Goal: Obtain resource: Obtain resource

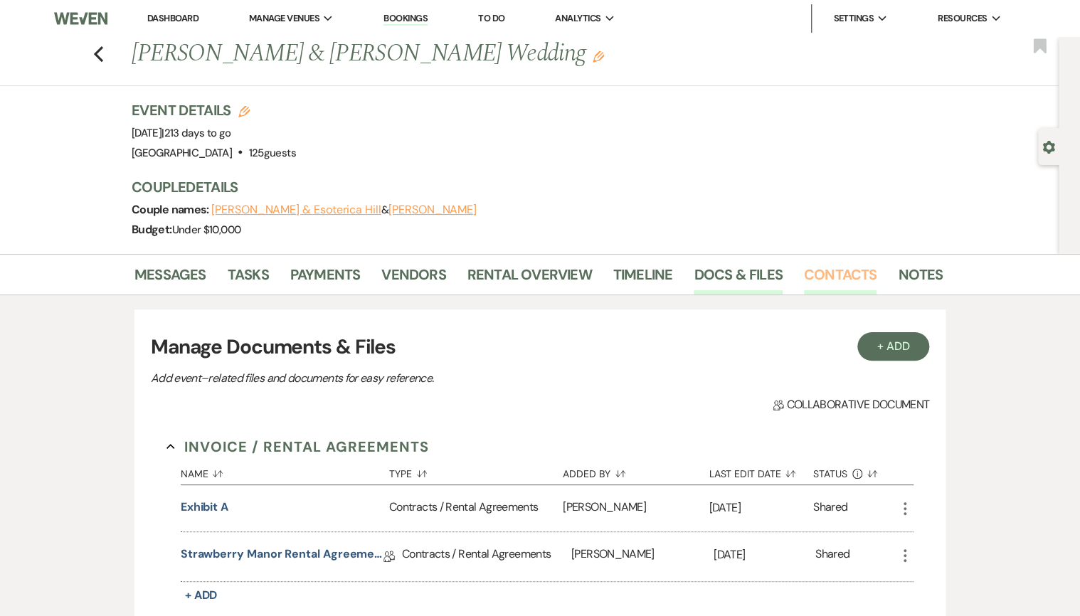
click at [825, 286] on link "Contacts" at bounding box center [840, 278] width 73 height 31
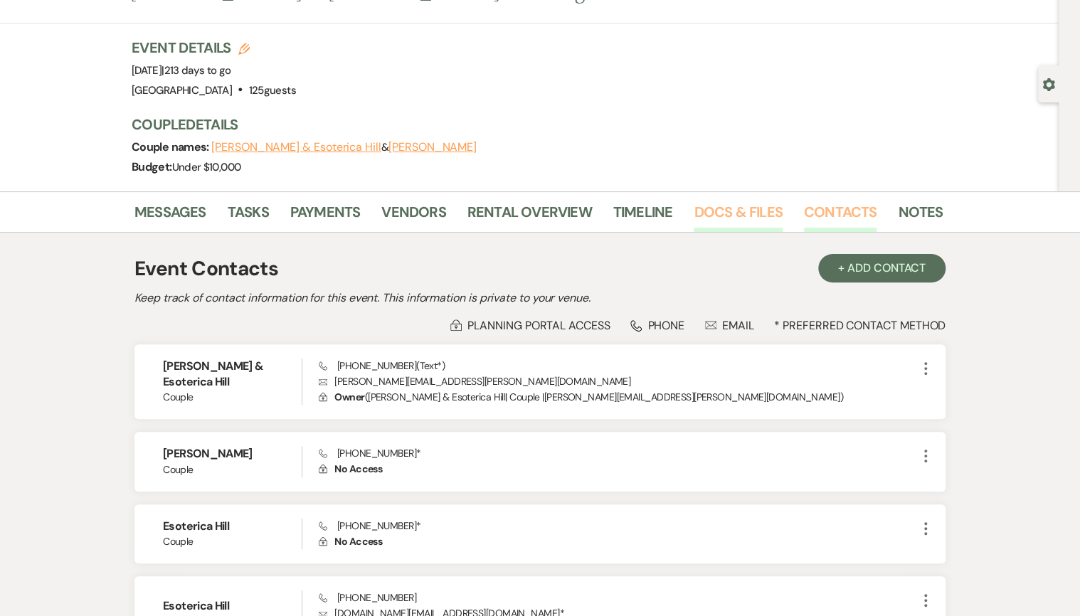
scroll to position [223, 0]
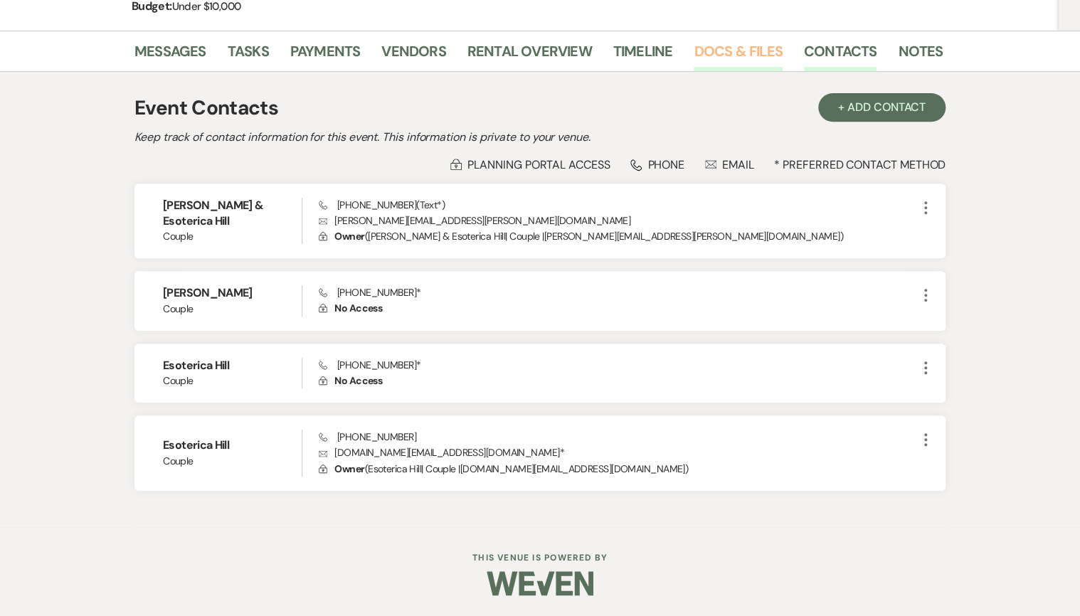
click at [712, 54] on link "Docs & Files" at bounding box center [738, 55] width 88 height 31
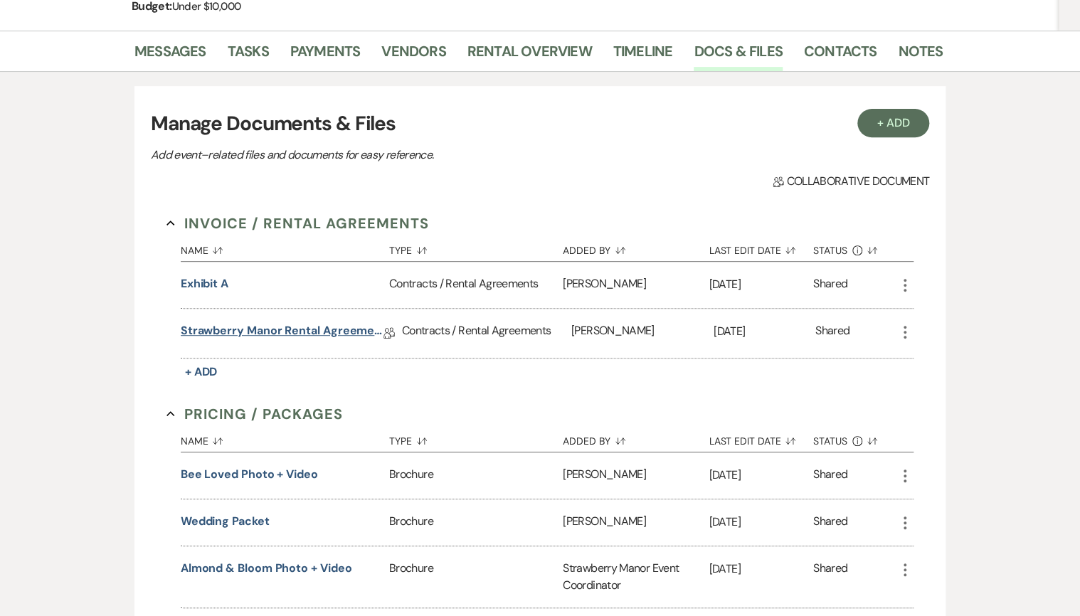
click at [196, 334] on link "Strawberry Manor Rental Agreement - Wedding" at bounding box center [282, 333] width 203 height 22
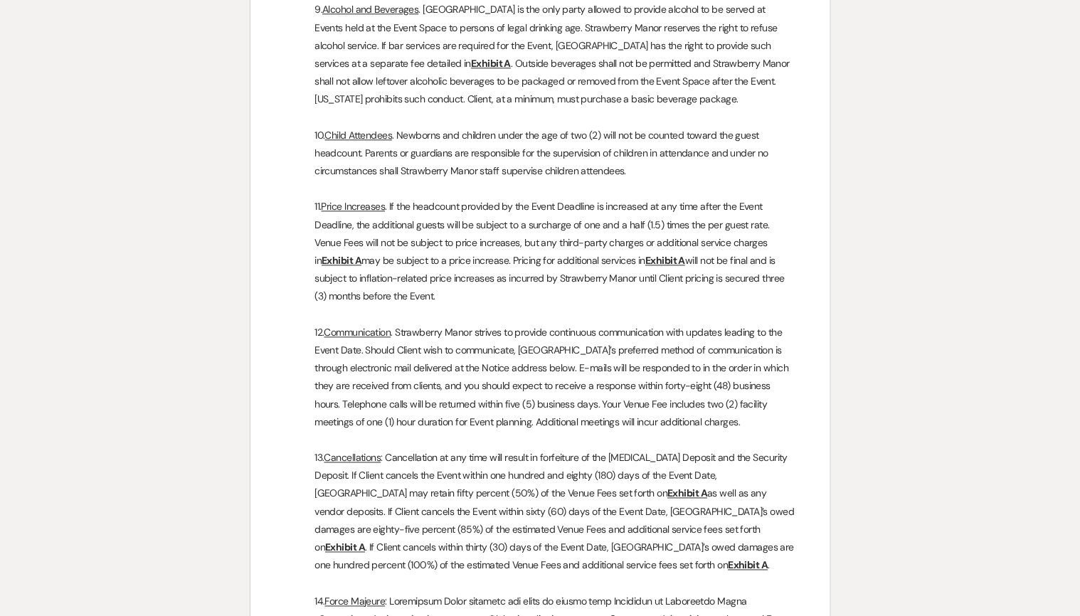
scroll to position [3473, 0]
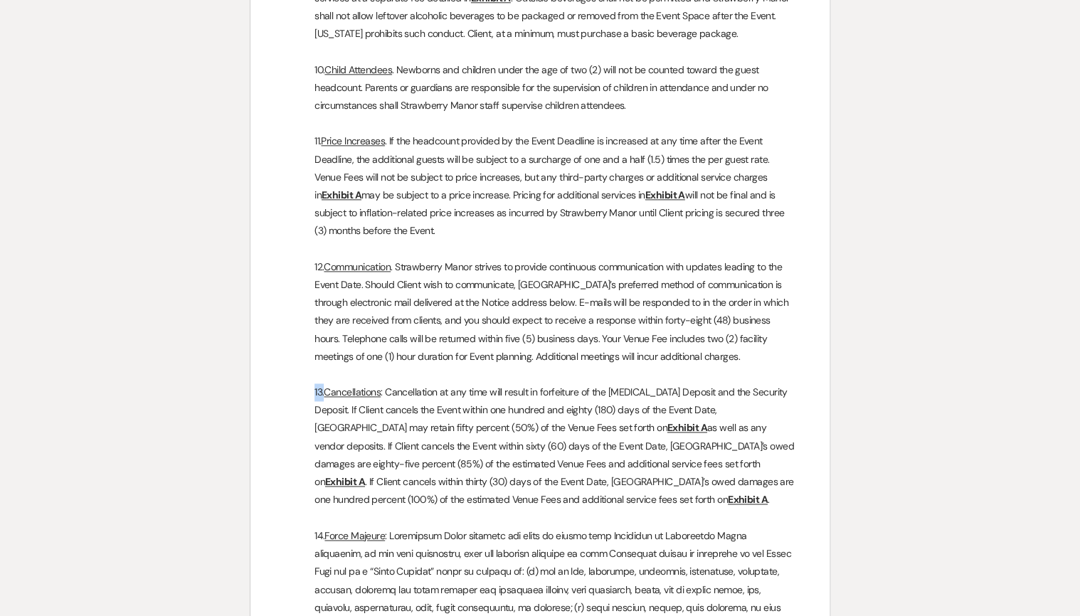
drag, startPoint x: 312, startPoint y: 337, endPoint x: 324, endPoint y: 338, distance: 12.2
click at [324, 384] on p "13. Cancellations : Cancellation at any time will result in forfeiture of the […" at bounding box center [540, 446] width 511 height 125
click at [325, 384] on p "13. Cancellations : Cancellation at any time will result in forfeiture of the […" at bounding box center [540, 446] width 511 height 125
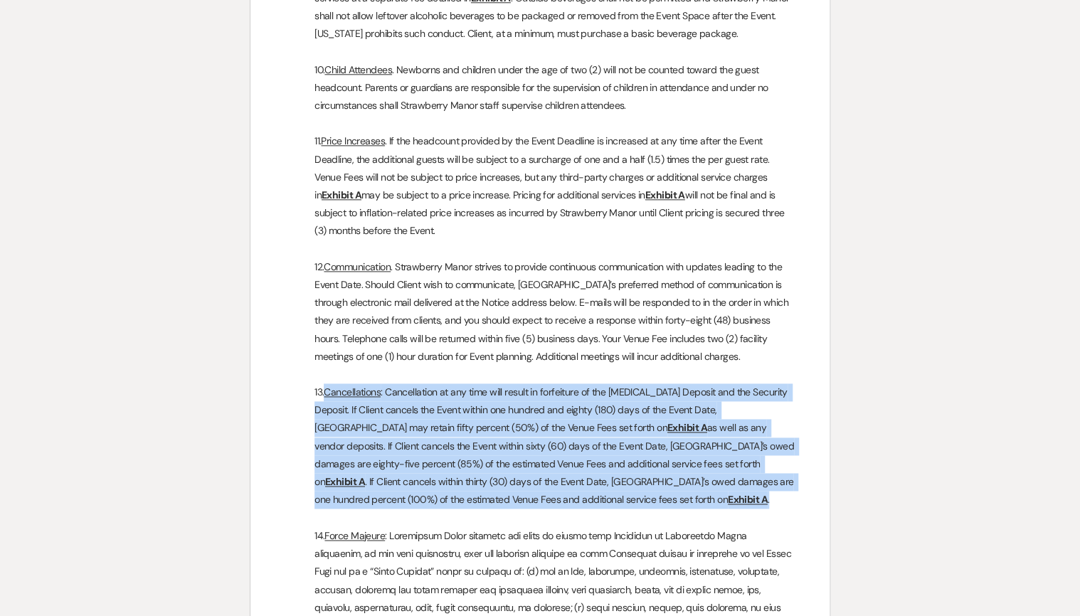
drag, startPoint x: 326, startPoint y: 339, endPoint x: 632, endPoint y: 443, distance: 323.4
click at [632, 443] on p "13. Cancellations : Cancellation at any time will result in forfeiture of the […" at bounding box center [540, 446] width 511 height 125
copy p "Cancellations : Cancellation at any time will result in forfeiture of the [MEDI…"
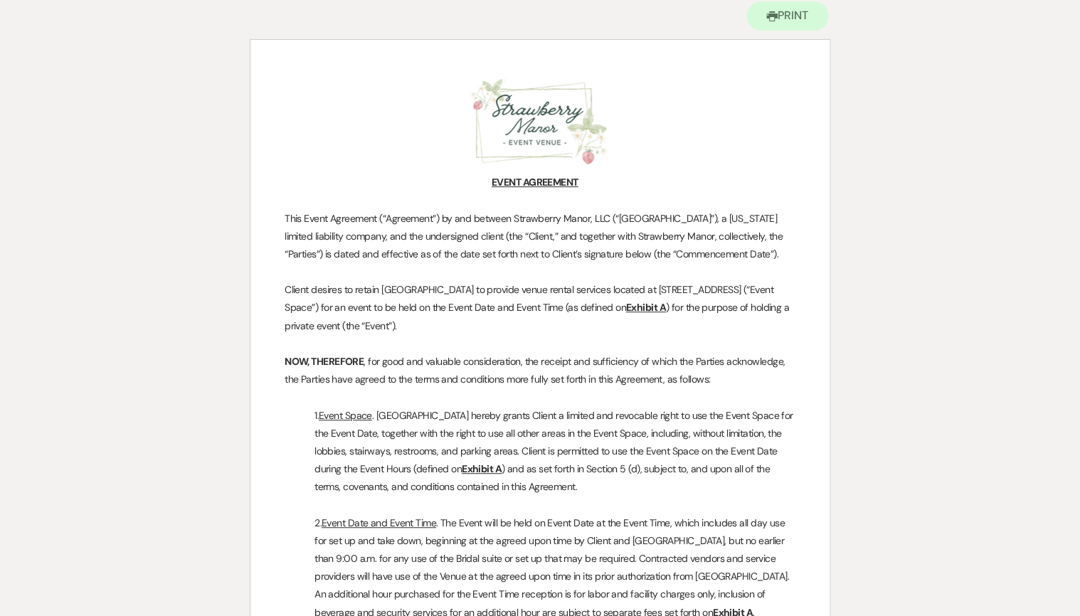
scroll to position [0, 0]
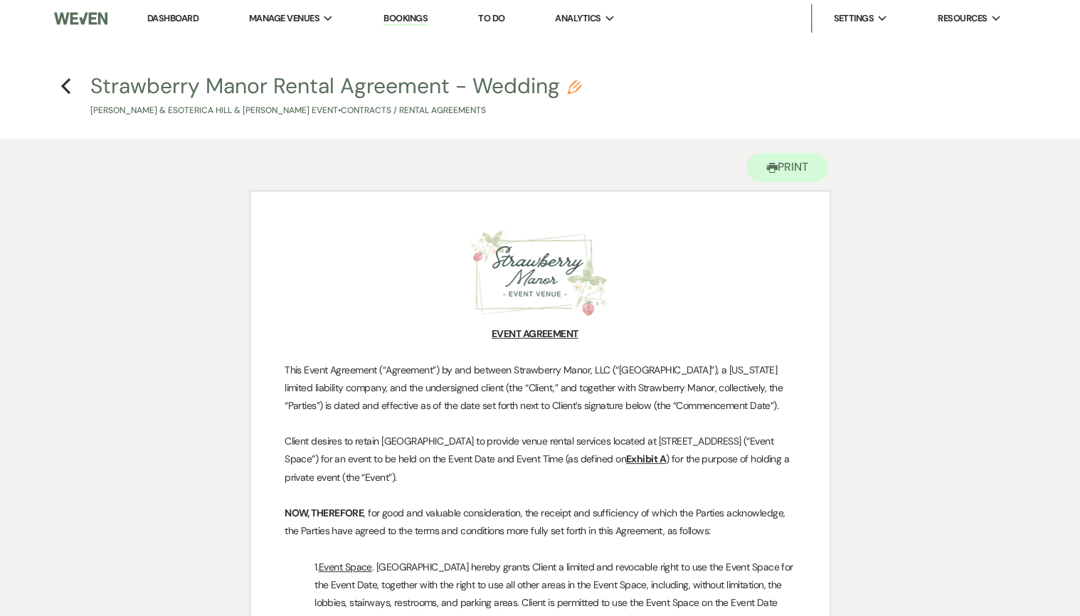
click at [71, 79] on h4 "Previous Strawberry Manor Rental Agreement - Wedding Pencil [PERSON_NAME] & Eso…" at bounding box center [540, 94] width 1025 height 46
click at [59, 88] on h4 "Previous Strawberry Manor Rental Agreement - Wedding Pencil [PERSON_NAME] & Eso…" at bounding box center [540, 94] width 1025 height 46
click at [62, 89] on icon "Previous" at bounding box center [65, 86] width 11 height 17
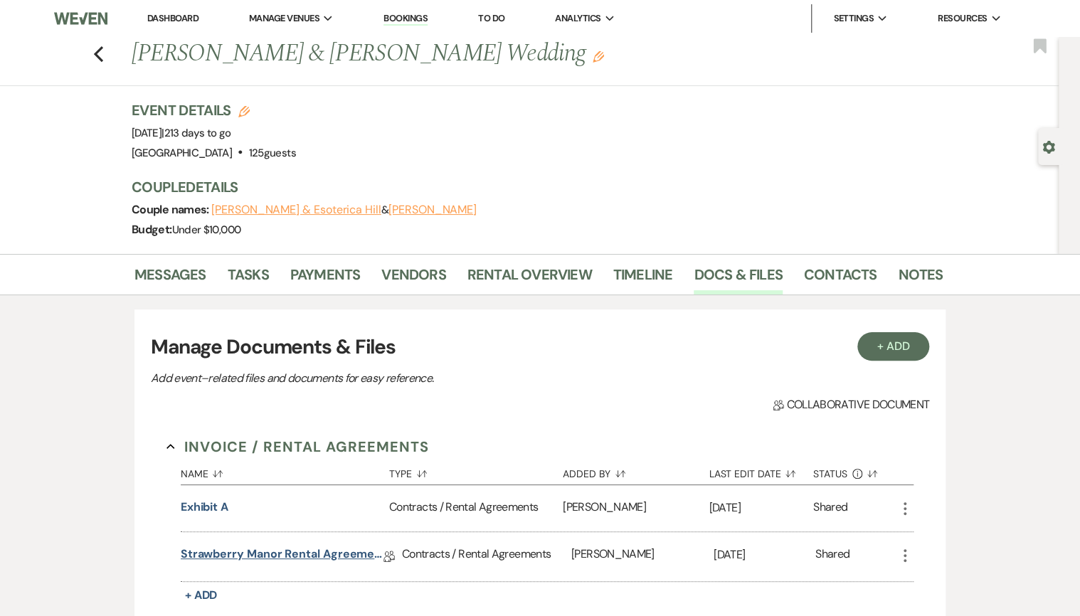
click at [283, 555] on link "Strawberry Manor Rental Agreement - Wedding" at bounding box center [282, 557] width 203 height 22
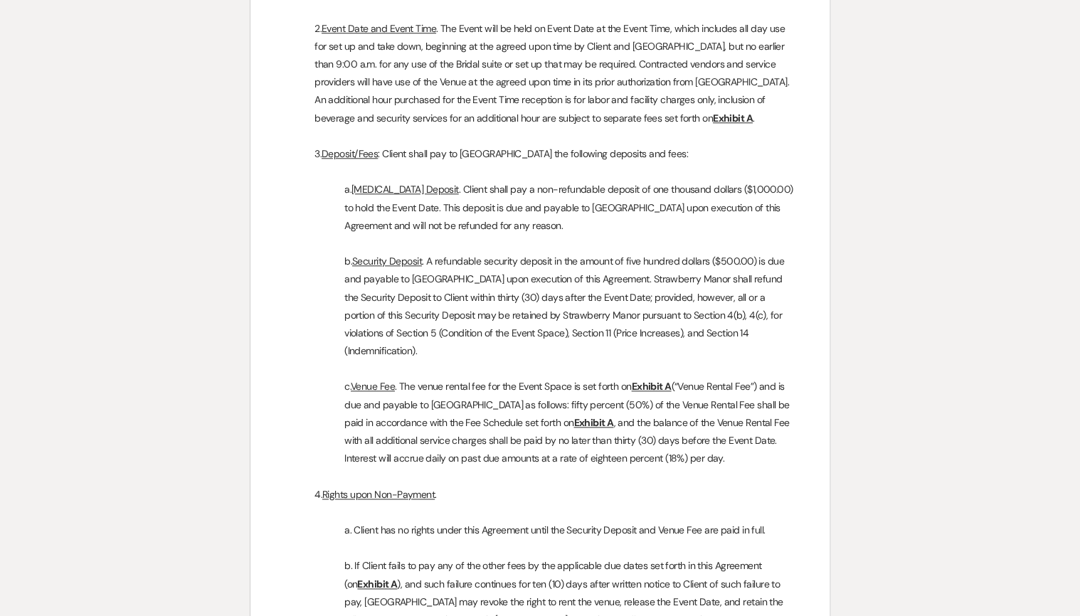
scroll to position [626, 0]
